Goal: Information Seeking & Learning: Learn about a topic

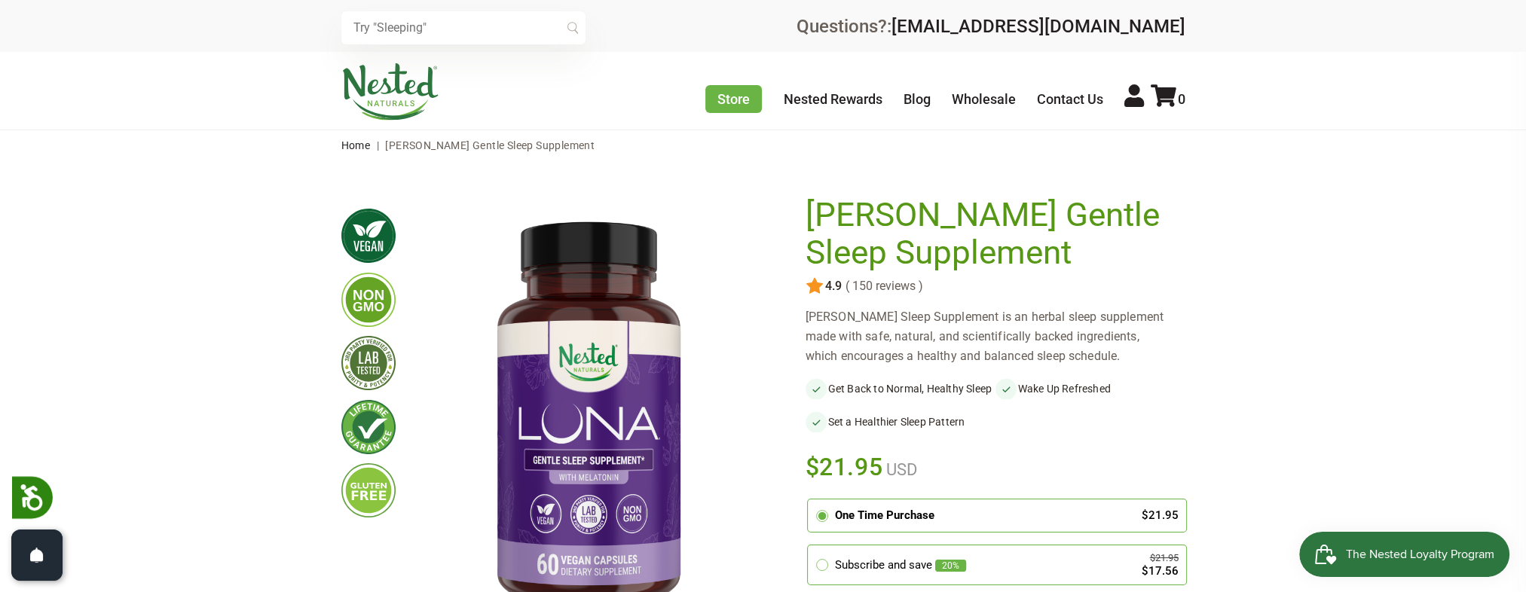
click at [392, 89] on img at bounding box center [390, 91] width 98 height 57
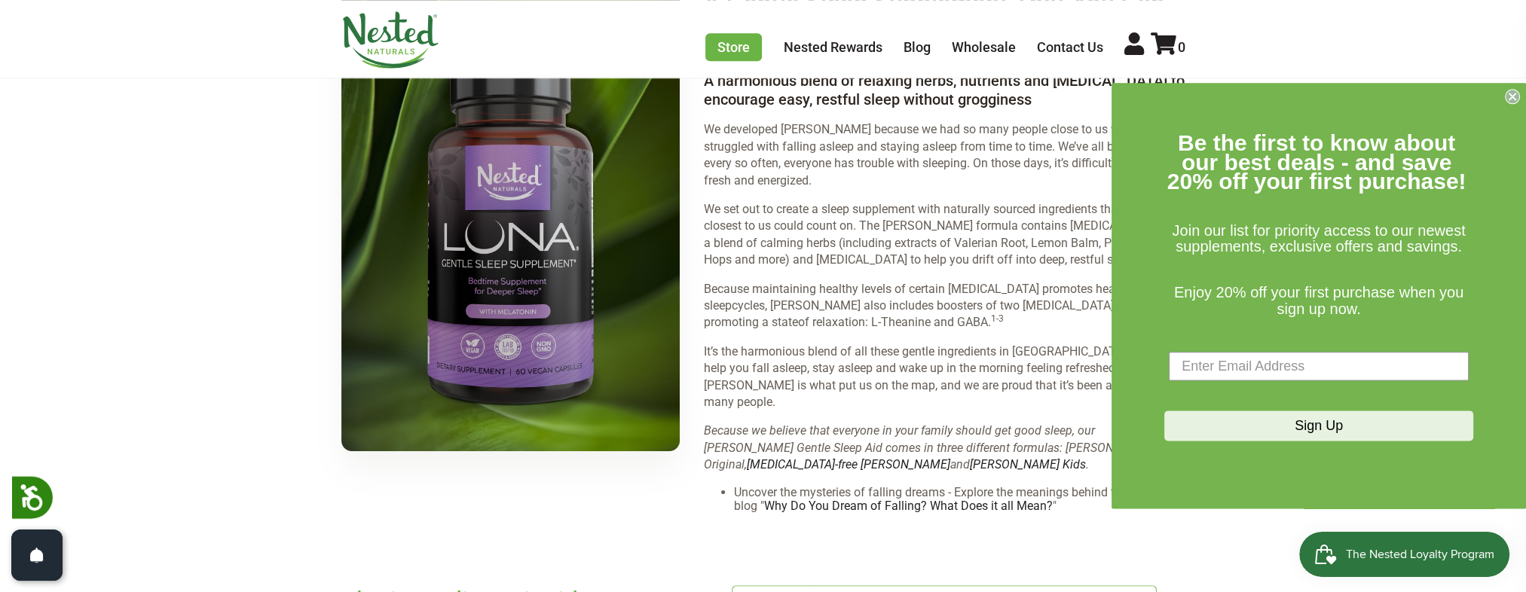
scroll to position [2186, 0]
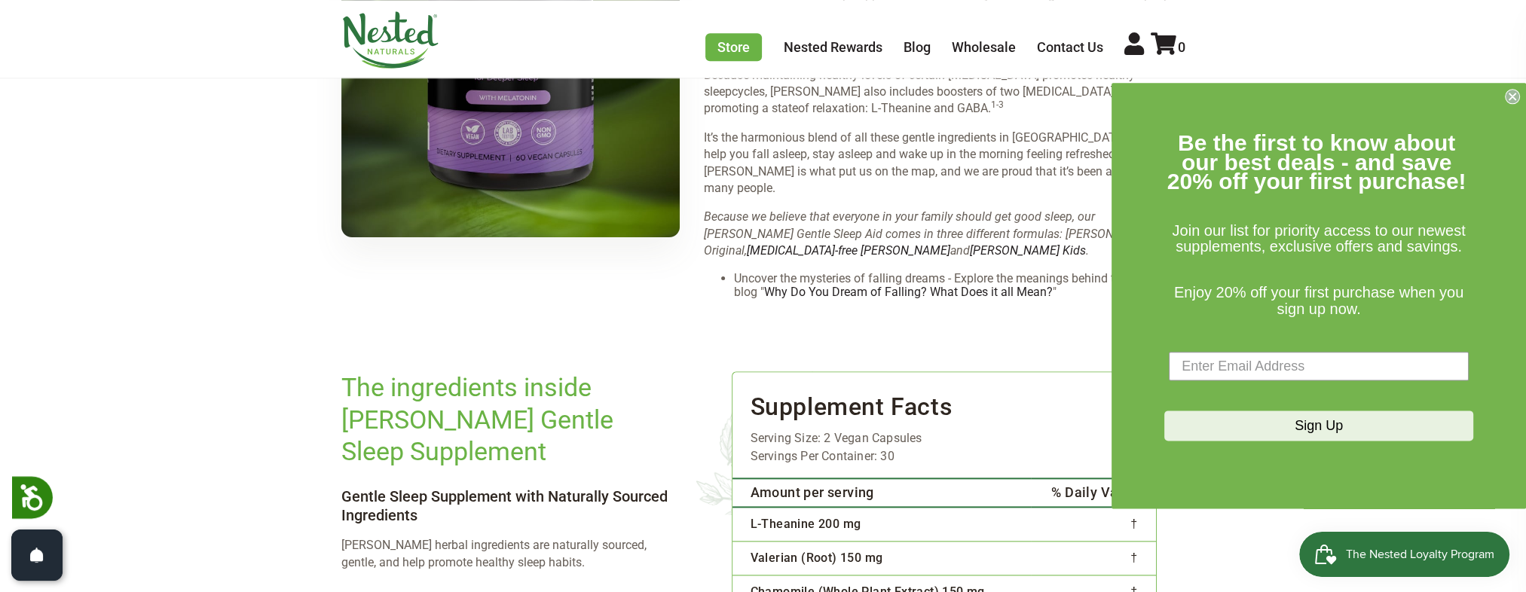
drag, startPoint x: 865, startPoint y: 308, endPoint x: 864, endPoint y: 297, distance: 11.3
click at [1509, 96] on circle "Close dialog" at bounding box center [1513, 97] width 14 height 14
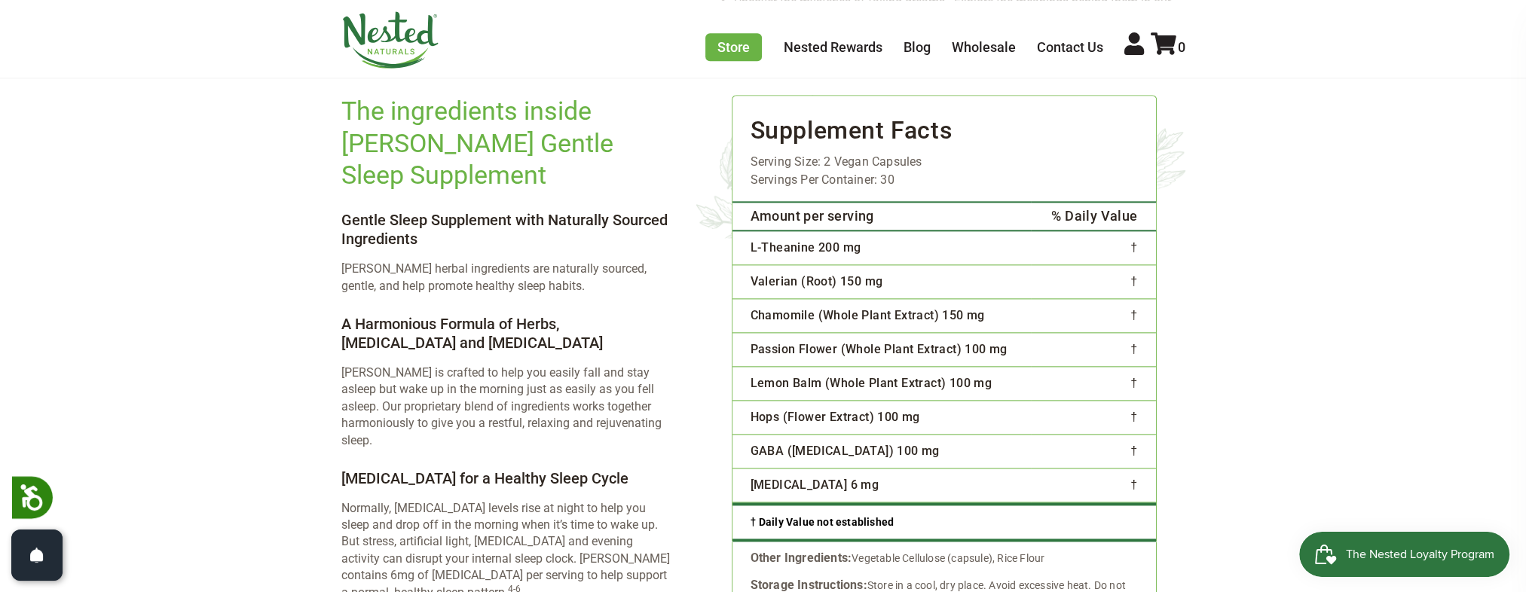
scroll to position [2487, 0]
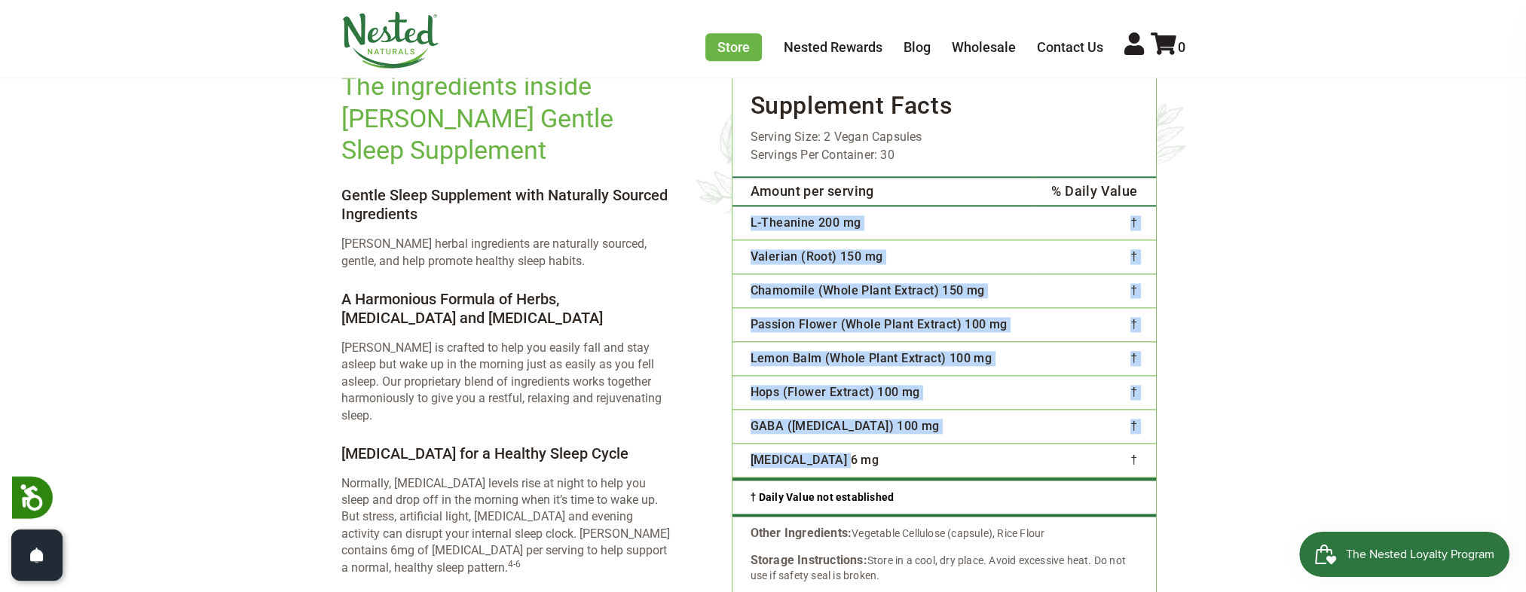
drag, startPoint x: 750, startPoint y: 176, endPoint x: 907, endPoint y: 418, distance: 288.3
click at [907, 418] on tbody "L-Theanine 200 mg † Valerian (Root) 150 mg † Chamomile (Whole Plant Extract) 15…" at bounding box center [945, 342] width 424 height 272
copy tbody "L-Ipsumdol 240 si † Ametcons (Adip) 172 el † Seddoeius (Tempo Incid Utlabor) 30…"
click at [1251, 250] on main "× Previous Next" at bounding box center [763, 272] width 1526 height 5198
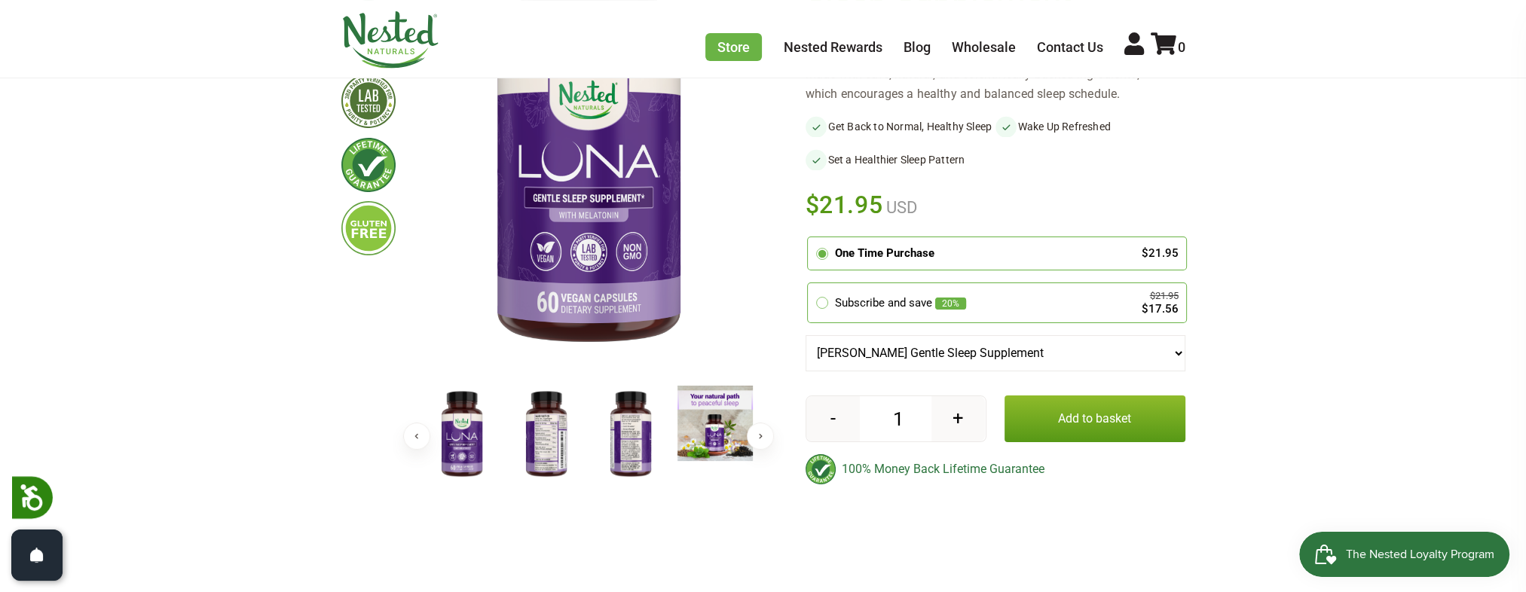
scroll to position [0, 0]
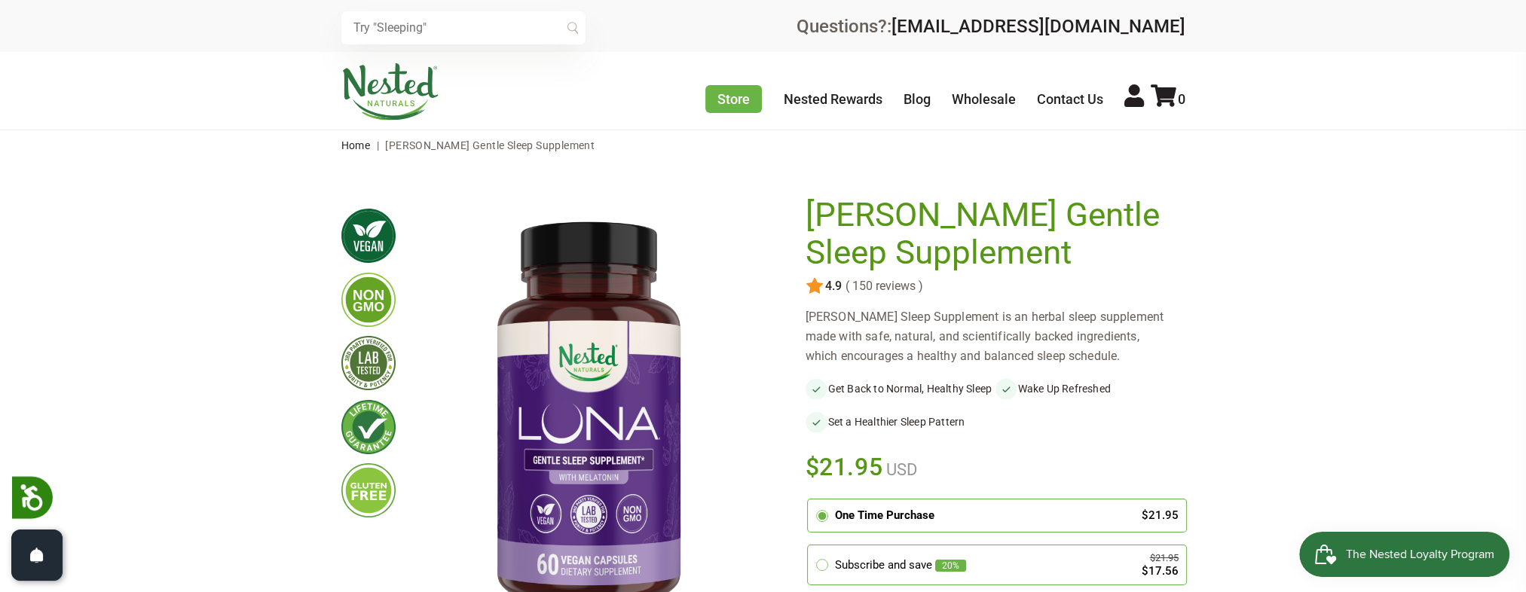
drag, startPoint x: 549, startPoint y: 387, endPoint x: 614, endPoint y: 152, distance: 244.2
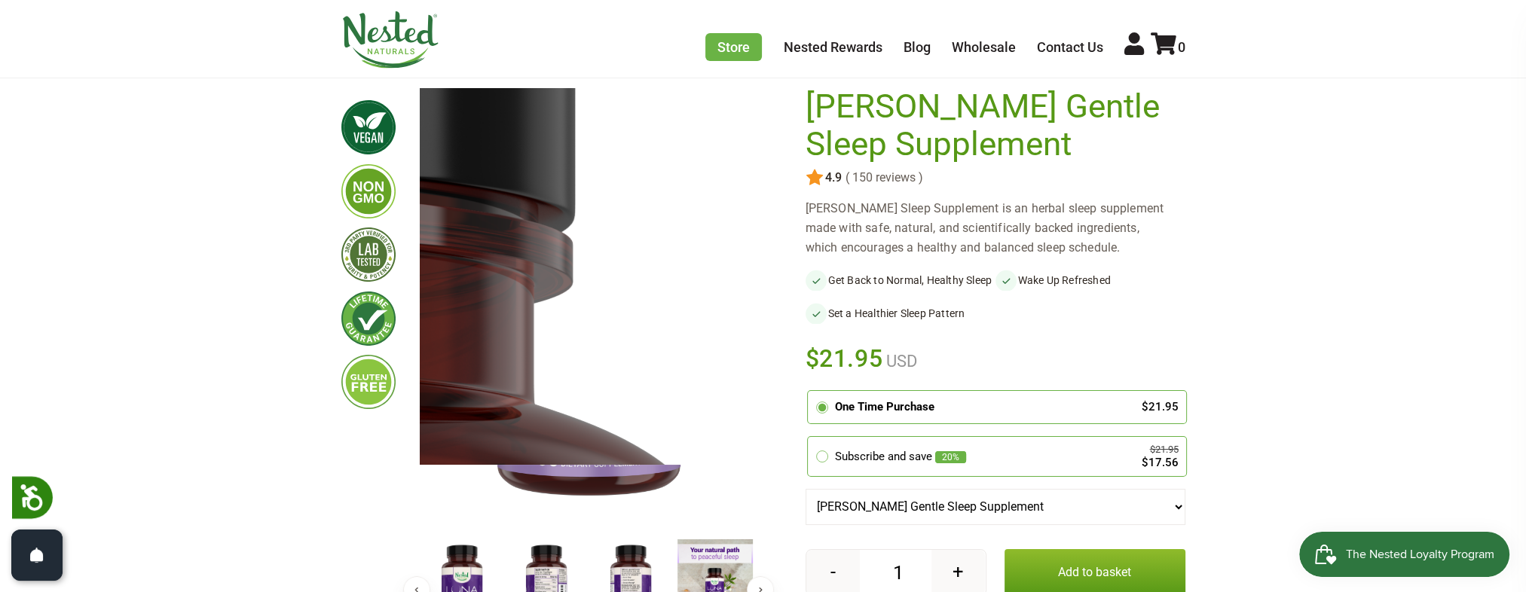
scroll to position [151, 0]
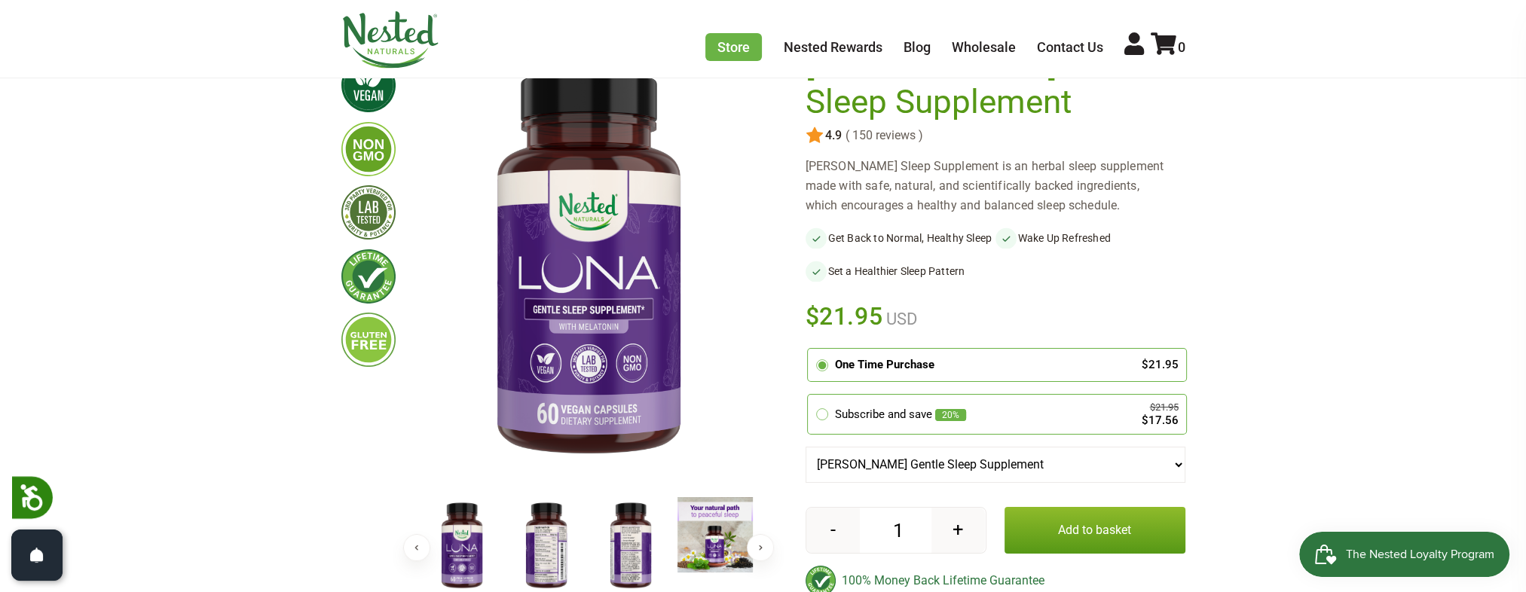
click at [951, 161] on div "[PERSON_NAME] Sleep Supplement is an herbal sleep supplement made with safe, na…" at bounding box center [996, 186] width 380 height 59
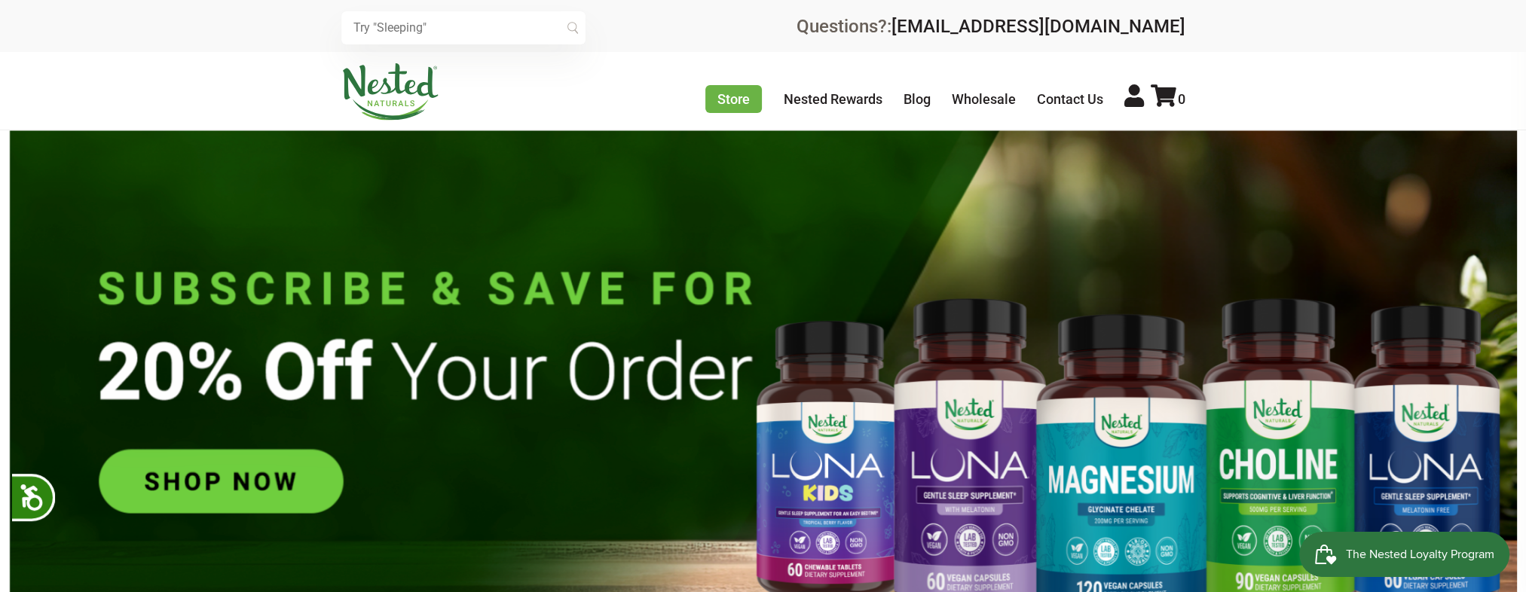
scroll to position [0, 1324]
